Goal: Communication & Community: Ask a question

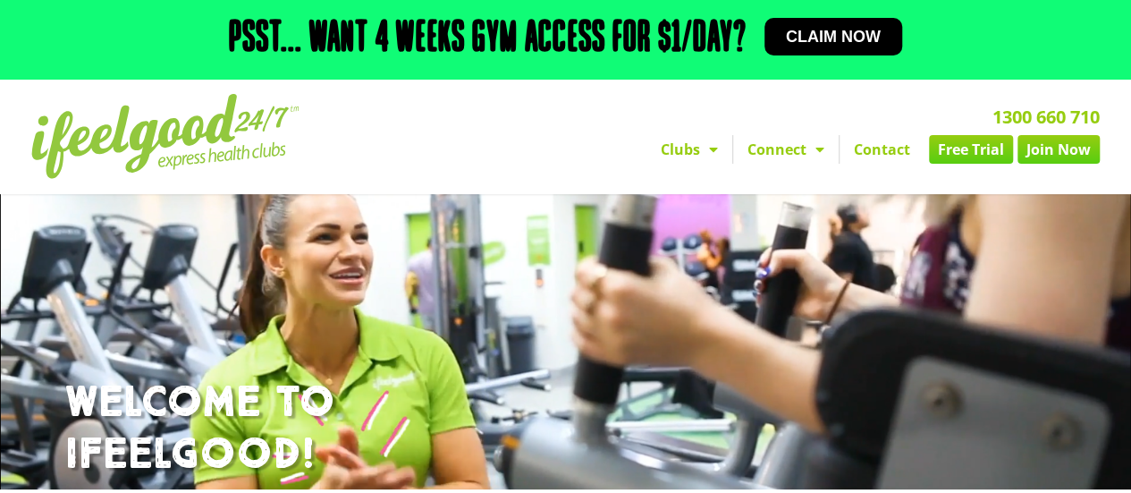
click at [873, 146] on link "Contact" at bounding box center [882, 149] width 85 height 29
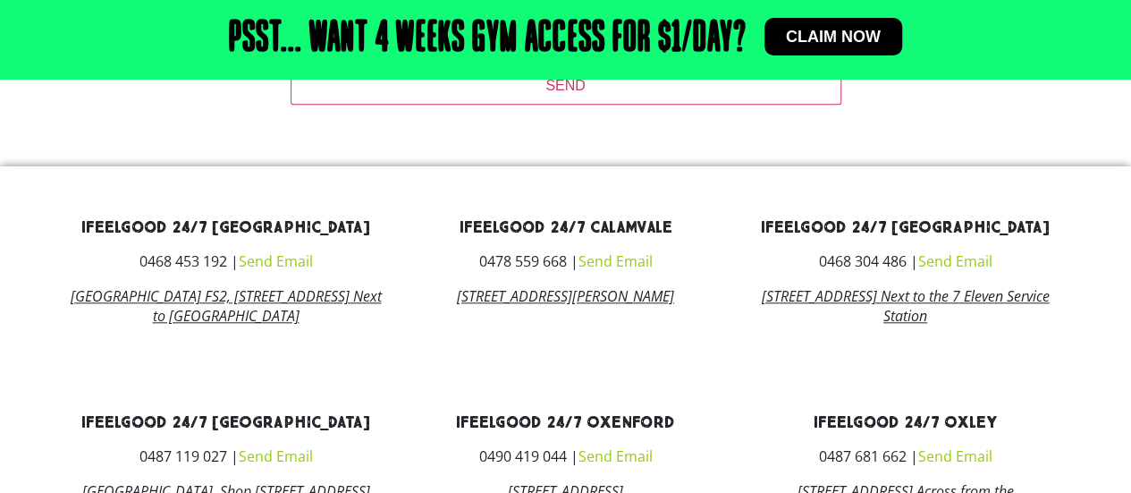
scroll to position [809, 0]
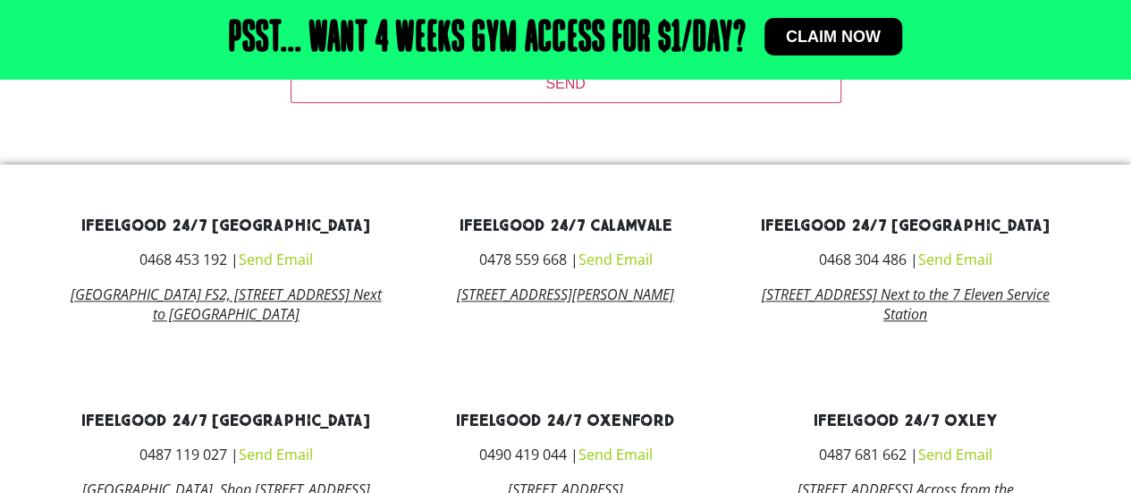
click at [635, 262] on link "Send Email" at bounding box center [615, 260] width 74 height 20
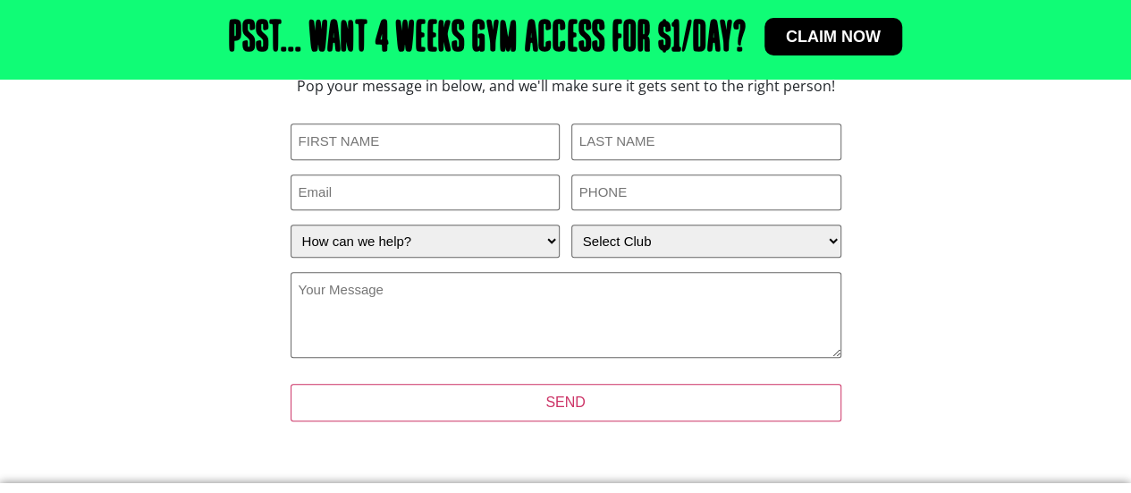
scroll to position [440, 0]
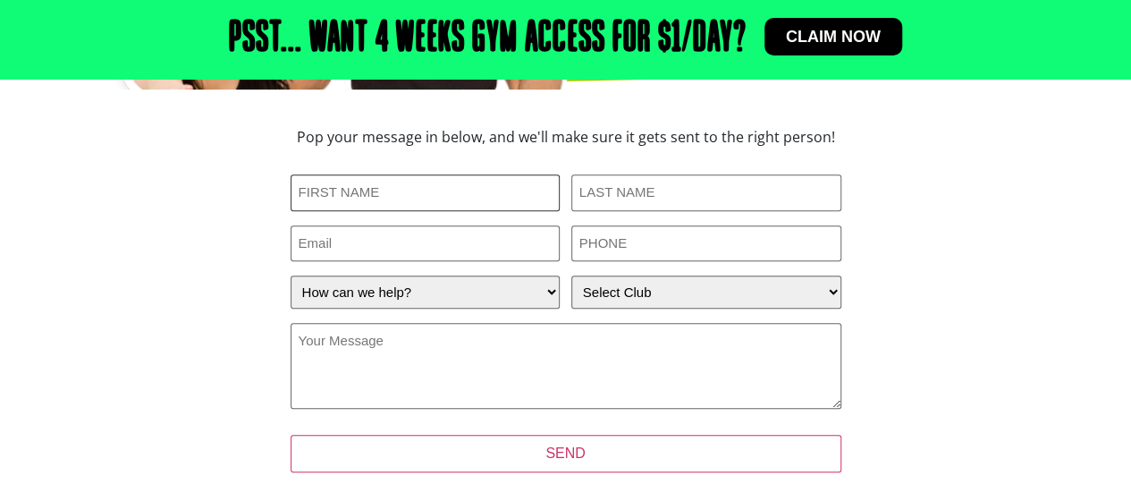
click at [382, 195] on input "First Name (Required)" at bounding box center [426, 192] width 270 height 37
type input "Declan"
type input "Curran"
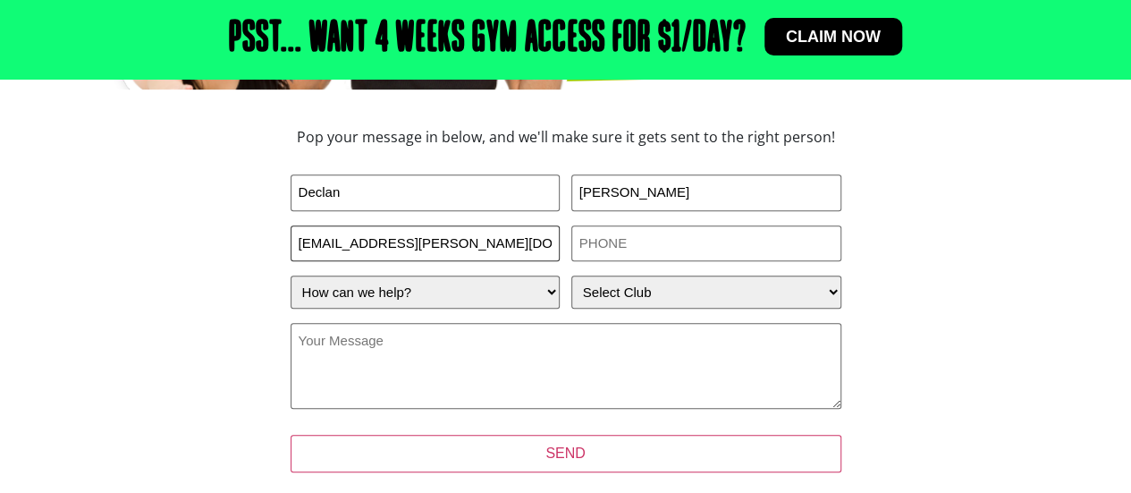
type input "decla.curran@guardianexercise.com.au"
type input "0412173046"
click at [479, 313] on div "Instagram This field is for validation purposes and should be left unchanged. F…" at bounding box center [566, 294] width 551 height 241
click at [479, 304] on select "How can we help? I have a question about joining I'm a current member who has a…" at bounding box center [426, 291] width 270 height 33
select select "I have a question about joining"
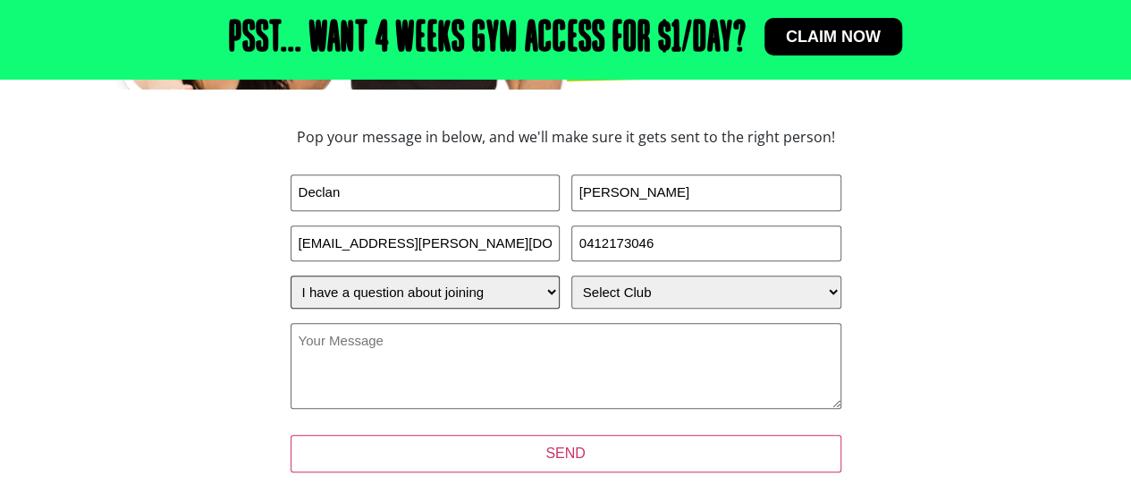
click at [291, 275] on select "How can we help? I have a question about joining I'm a current member who has a…" at bounding box center [426, 291] width 270 height 33
click at [614, 300] on select "Select Club Alexandra Hills Calamvale Coopers Plains Middle Park Oxenford Oxley…" at bounding box center [706, 291] width 270 height 33
select select "Calamvale"
click at [571, 275] on select "Select Club Alexandra Hills Calamvale Coopers Plains Middle Park Oxenford Oxley…" at bounding box center [706, 291] width 270 height 33
click at [357, 359] on textarea "Your Message (Required)" at bounding box center [566, 366] width 551 height 86
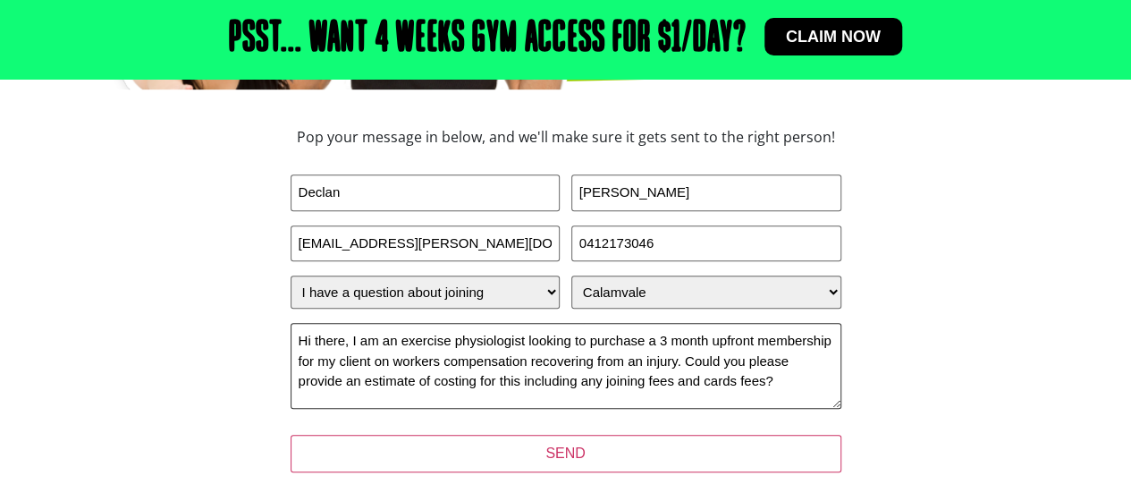
click at [706, 383] on textarea "Hi there, I am an exercise physiologist looking to purchase a 3 month upfront m…" at bounding box center [566, 366] width 551 height 86
click at [812, 378] on textarea "Hi there, I am an exercise physiologist looking to purchase a 3 month upfront m…" at bounding box center [566, 366] width 551 height 86
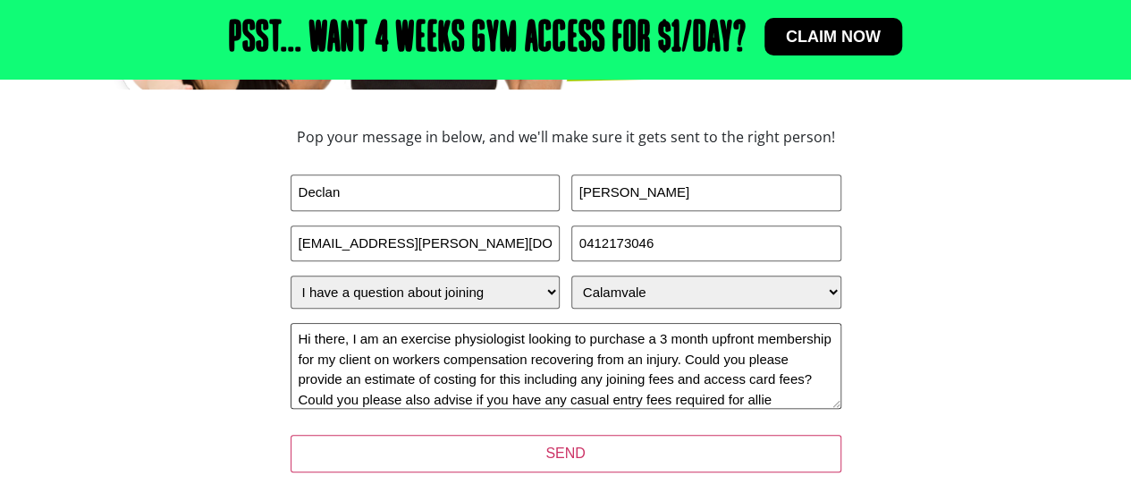
scroll to position [21, 0]
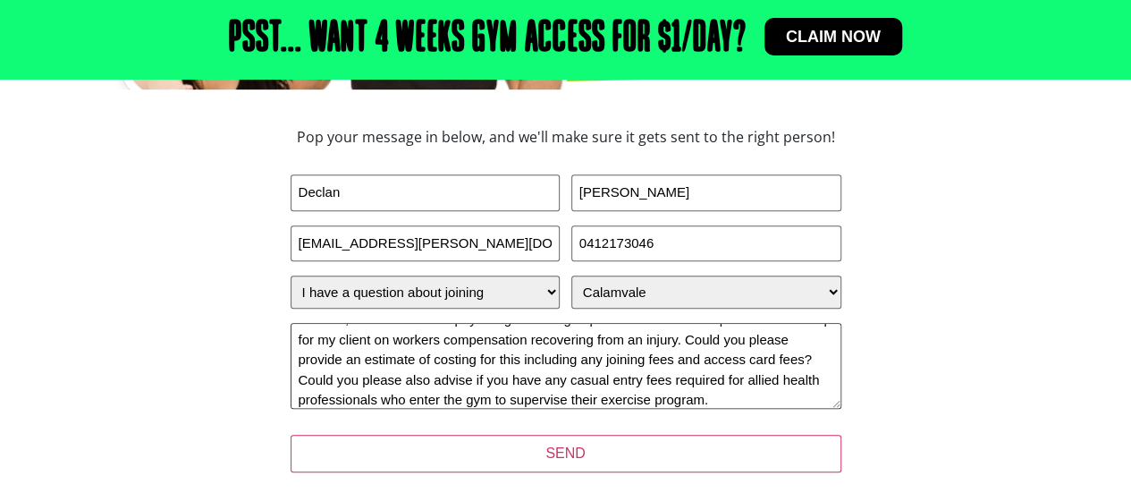
click at [675, 402] on textarea "Hi there, I am an exercise physiologist looking to purchase a 3 month upfront m…" at bounding box center [566, 366] width 551 height 86
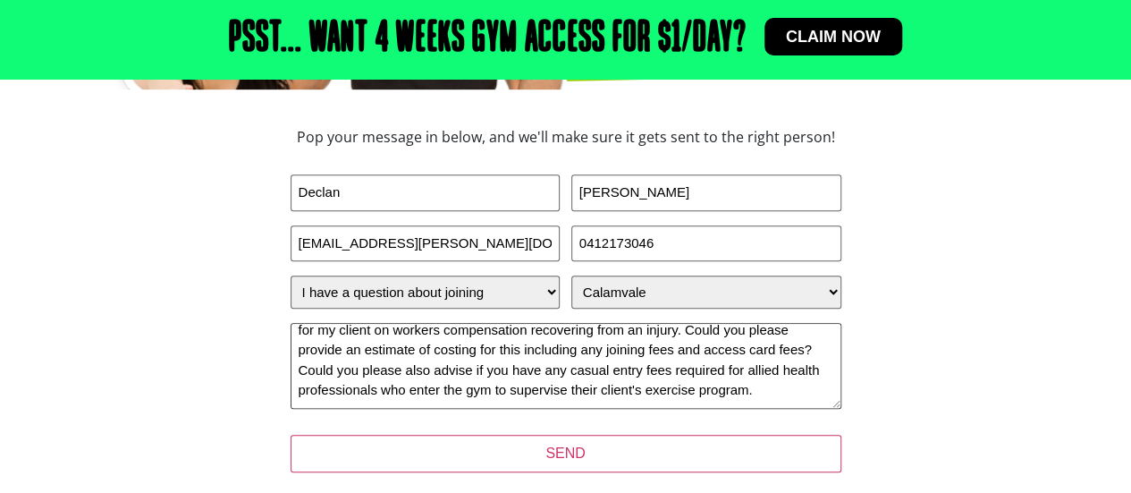
click at [665, 394] on textarea "Hi there, I am an exercise physiologist looking to purchase a 3 month upfront m…" at bounding box center [566, 366] width 551 height 86
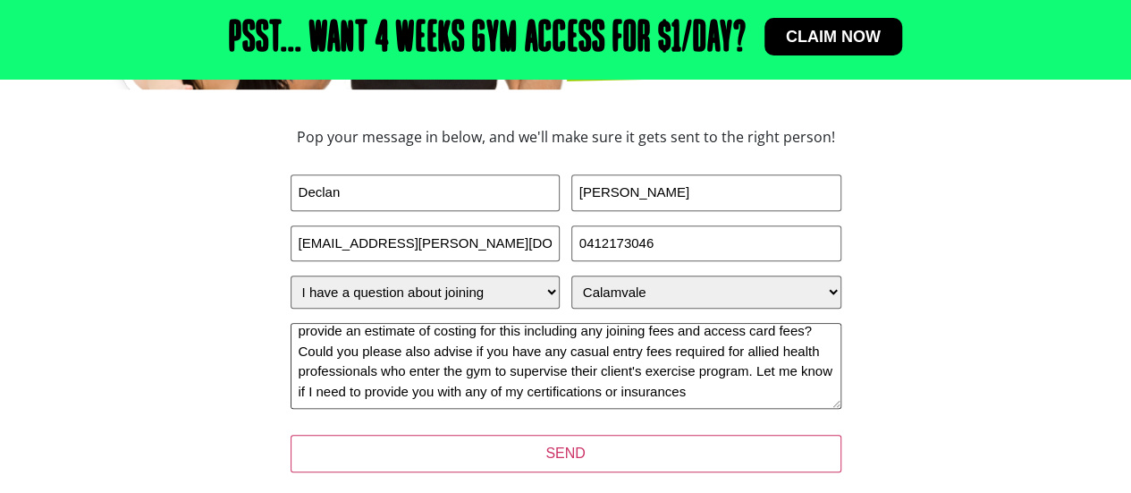
scroll to position [62, 0]
type textarea "Hi there, I am an exercise physiologist looking to purchase a 3 month upfront m…"
click at [328, 249] on input "decla.curran@guardianexercise.com.au" at bounding box center [426, 243] width 270 height 37
type input "declan.curran@guardianexercise.com.au"
click at [168, 250] on div "Pop your message in below, and we'll make sure it gets sent to the right person…" at bounding box center [566, 312] width 805 height 382
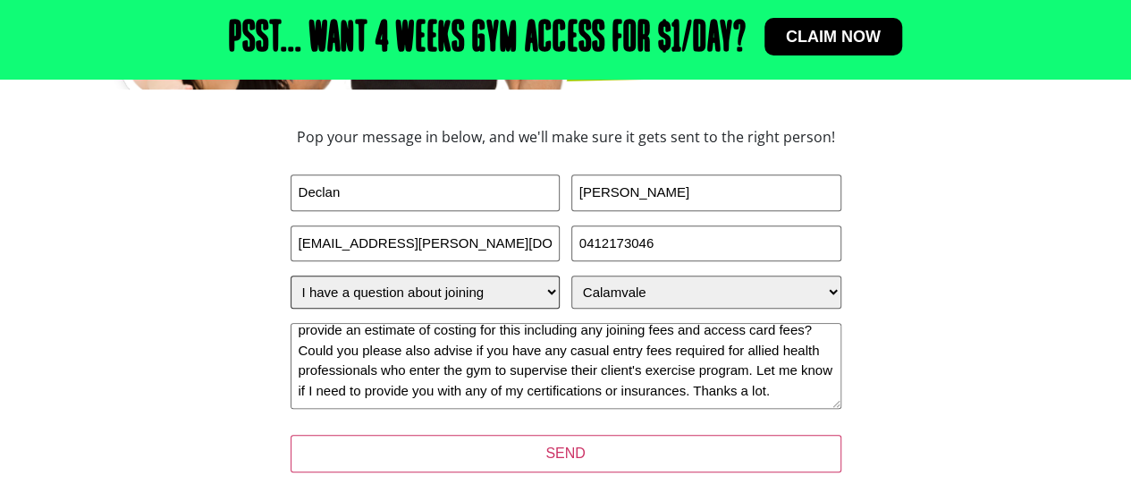
click at [464, 276] on select "How can we help? I have a question about joining I'm a current member who has a…" at bounding box center [426, 291] width 270 height 33
click at [464, 277] on select "How can we help? I have a question about joining I'm a current member who has a…" at bounding box center [426, 291] width 270 height 33
click at [252, 314] on div "Pop your message in below, and we'll make sure it gets sent to the right person…" at bounding box center [566, 312] width 805 height 382
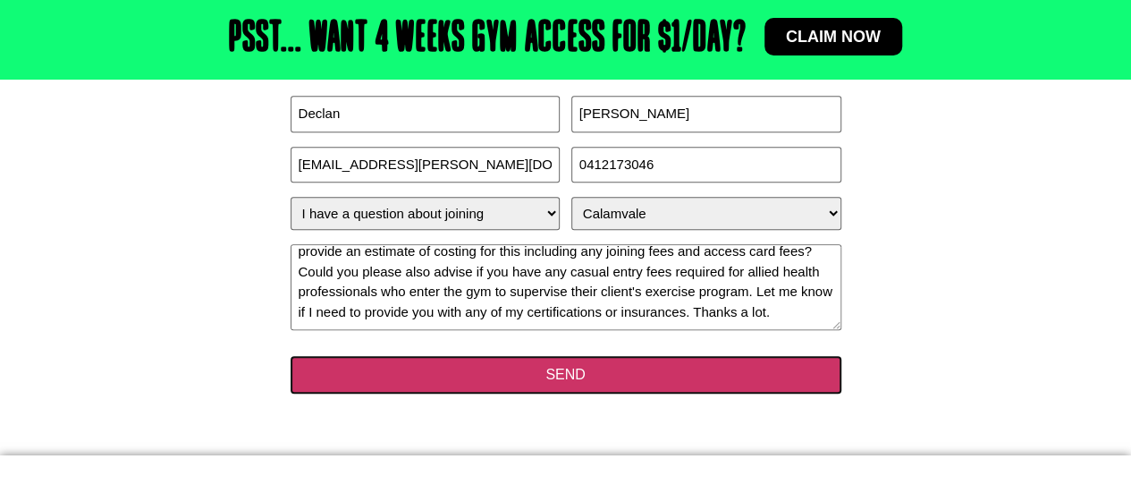
click at [567, 362] on input "SEND" at bounding box center [566, 375] width 551 height 38
